Goal: Task Accomplishment & Management: Complete application form

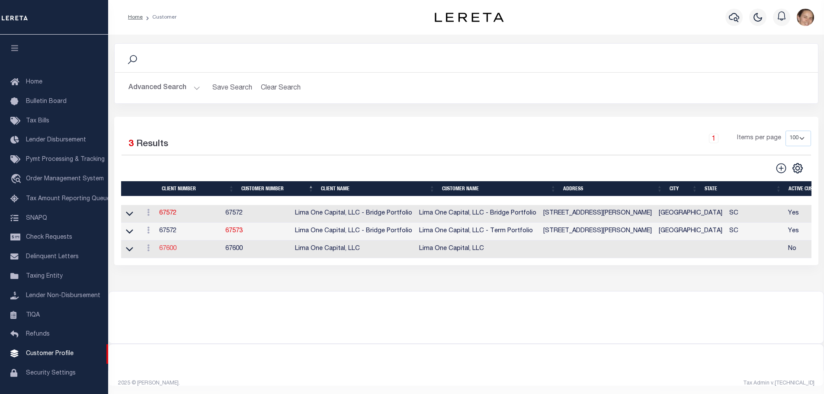
scroll to position [0, 27]
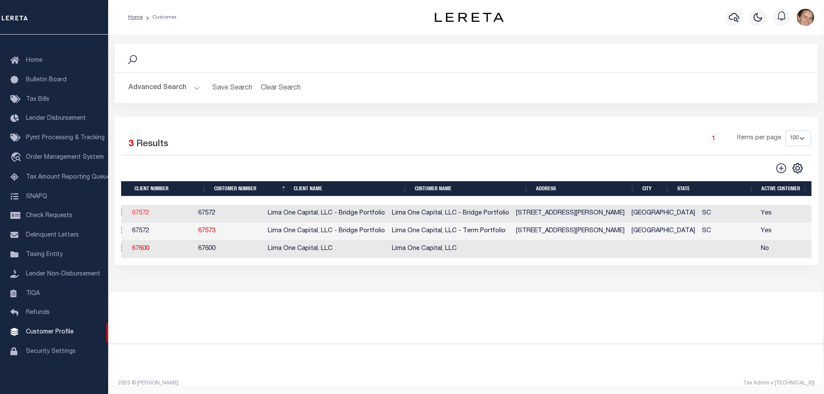
click at [147, 216] on link "67572" at bounding box center [140, 213] width 17 height 6
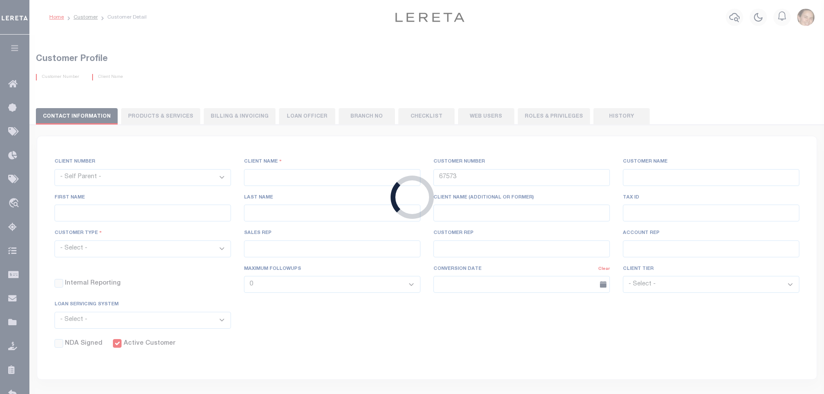
select select
type input "Lima One Capital, LLC - Bridge Portfolio"
type input "67572"
type input "Lima One Capital, LLC - Bridge Portfolio"
type input "[PERSON_NAME]"
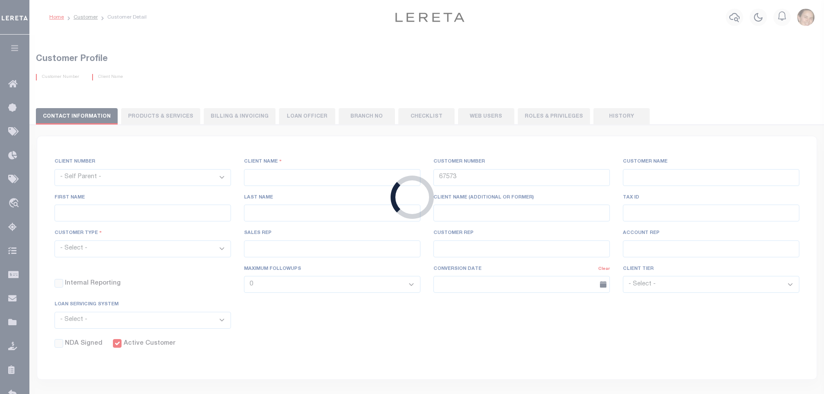
type input "[PERSON_NAME]"
select select "Residential"
type input "[PERSON_NAME]"
select select "Tier 3"
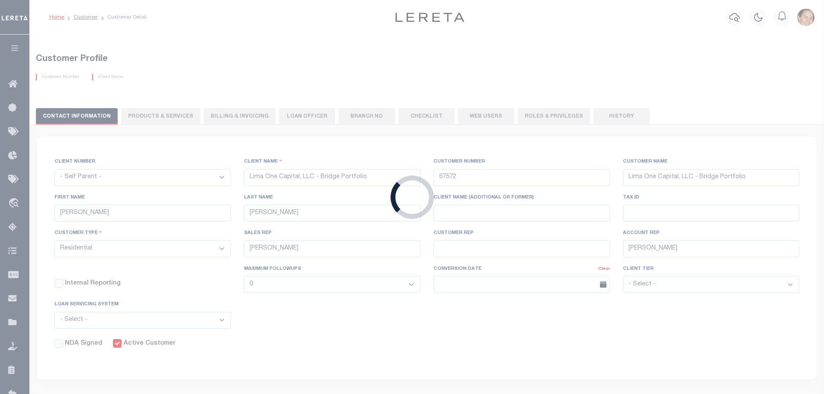
select select "OTH"
checkbox input "true"
